Goal: Navigation & Orientation: Find specific page/section

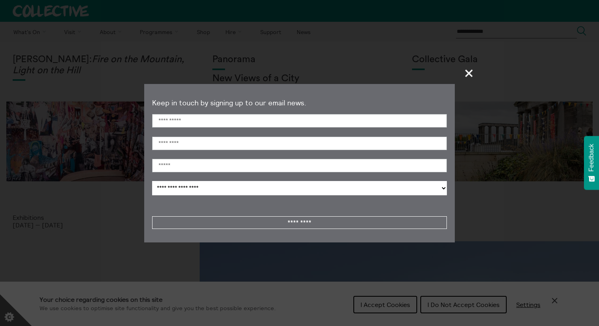
click at [469, 73] on span "+" at bounding box center [468, 72] width 23 height 23
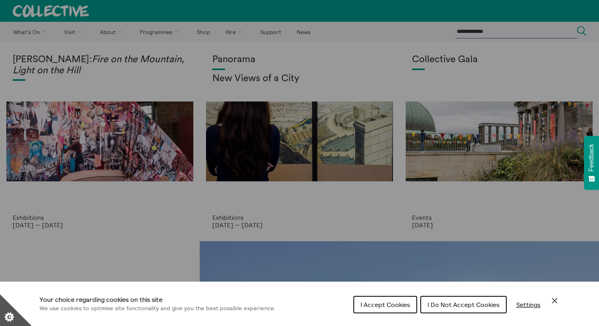
click at [405, 300] on button "I Accept Cookies" at bounding box center [385, 304] width 64 height 17
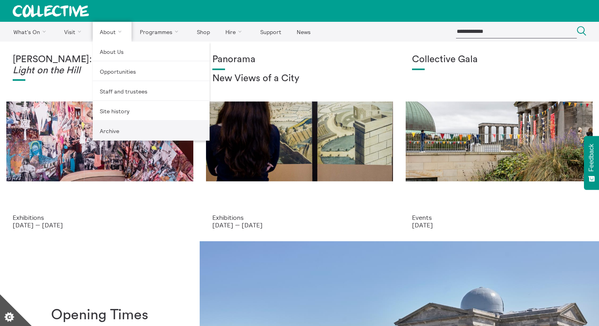
click at [122, 129] on link "Archive" at bounding box center [151, 131] width 117 height 20
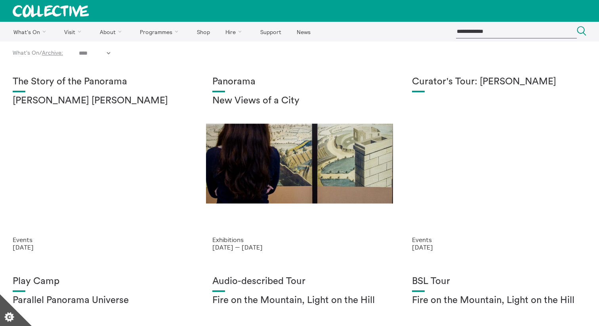
select select "****"
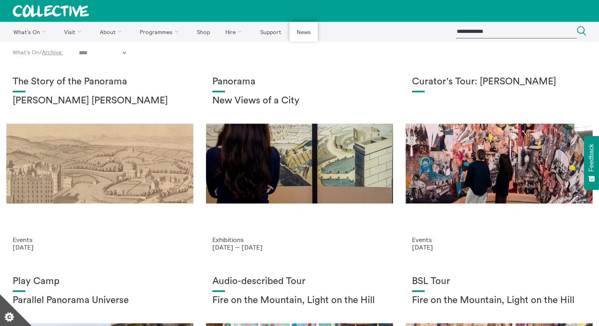
click at [307, 30] on link "News" at bounding box center [303, 32] width 28 height 20
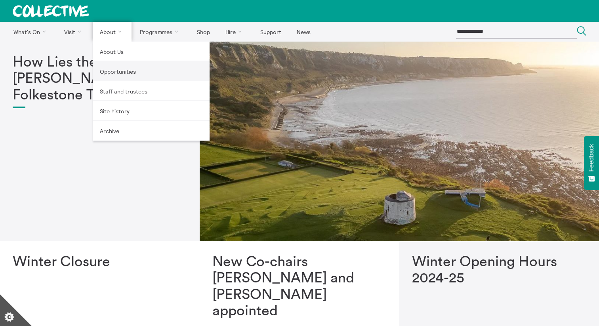
click at [104, 69] on link "Opportunities" at bounding box center [151, 71] width 117 height 20
